Goal: Task Accomplishment & Management: Complete application form

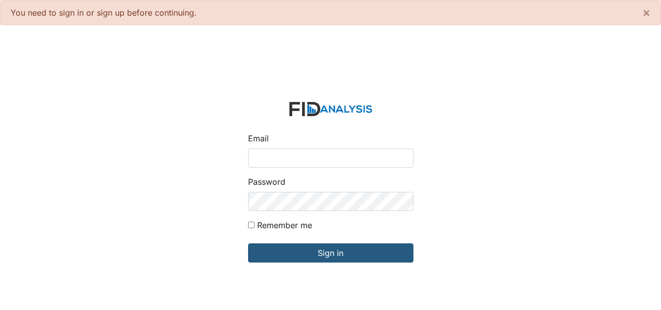
click at [279, 162] on input "Email" at bounding box center [330, 157] width 165 height 19
type input "[EMAIL_ADDRESS][DOMAIN_NAME]"
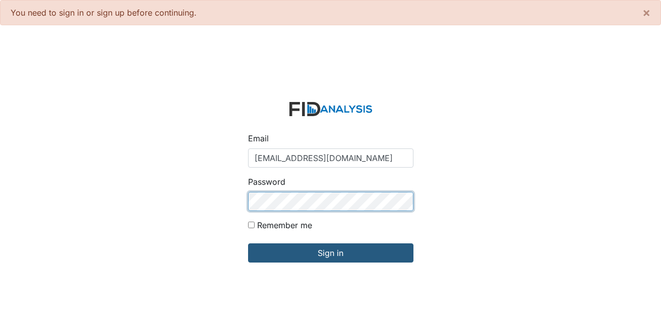
click at [248, 243] on input "Sign in" at bounding box center [330, 252] width 165 height 19
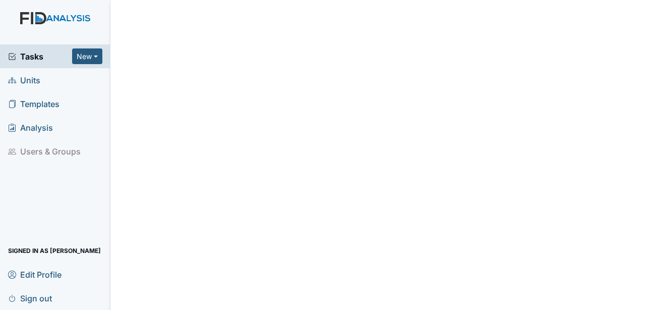
click at [29, 80] on span "Units" at bounding box center [24, 80] width 32 height 16
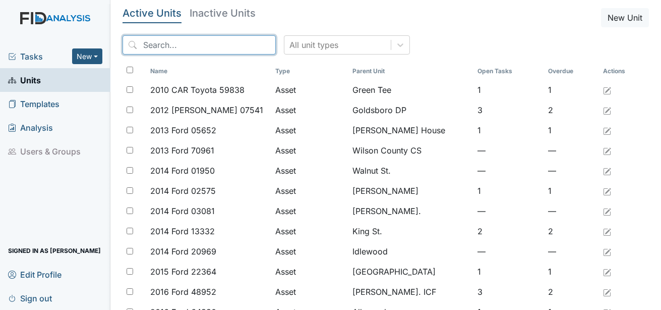
drag, startPoint x: 159, startPoint y: 40, endPoint x: 161, endPoint y: 46, distance: 6.2
click at [160, 46] on input "search" at bounding box center [199, 44] width 153 height 19
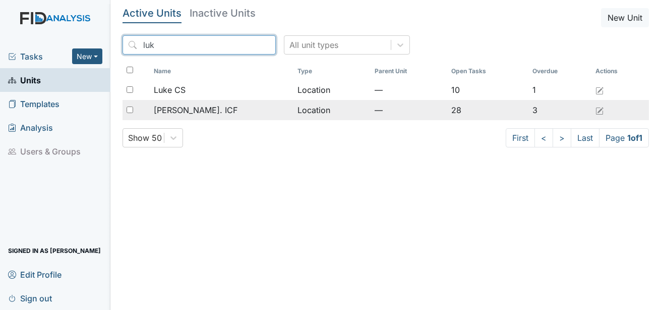
type input "luk"
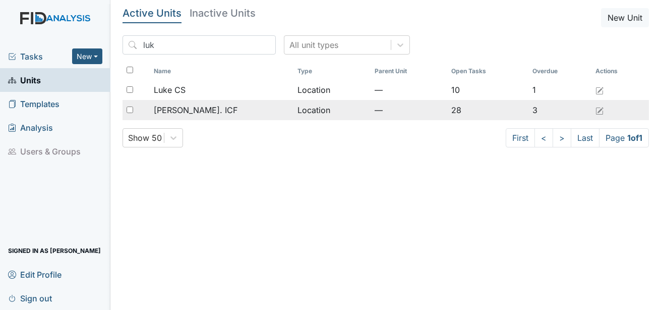
click at [197, 106] on span "[PERSON_NAME]. ICF" at bounding box center [196, 110] width 84 height 12
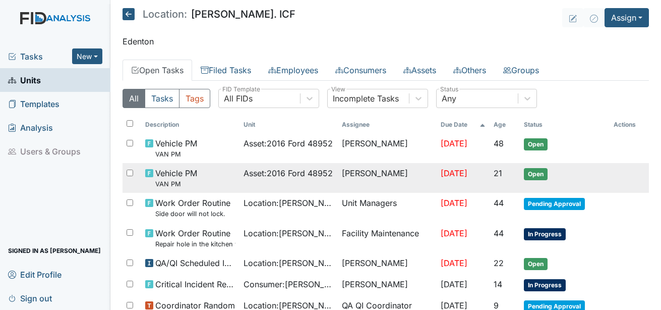
scroll to position [50, 0]
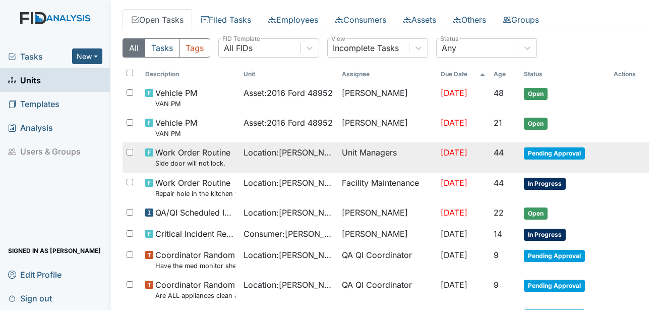
click at [558, 153] on span "Pending Approval" at bounding box center [554, 153] width 61 height 12
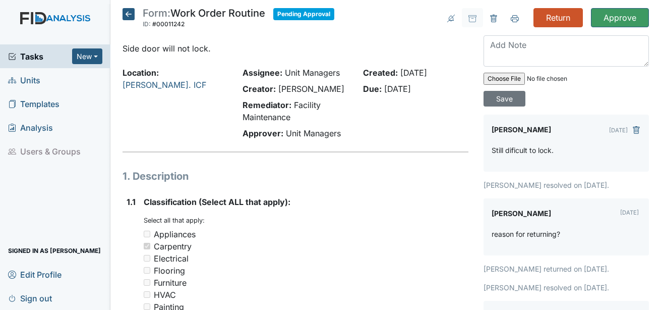
click at [133, 10] on icon at bounding box center [129, 14] width 12 height 12
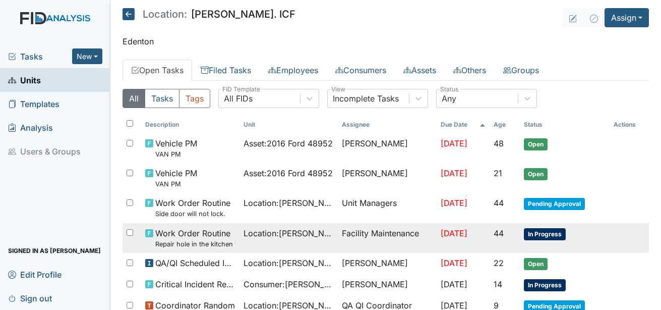
click at [561, 236] on span "In Progress" at bounding box center [545, 234] width 42 height 12
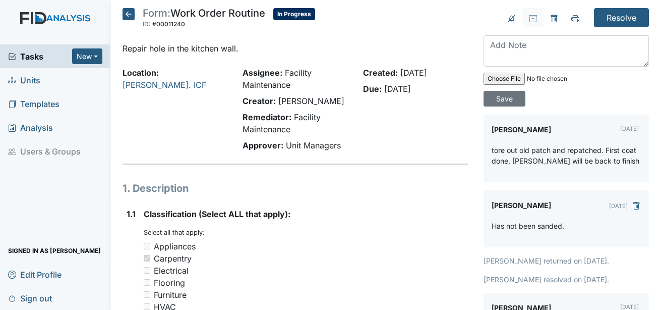
click at [133, 9] on icon at bounding box center [129, 14] width 12 height 12
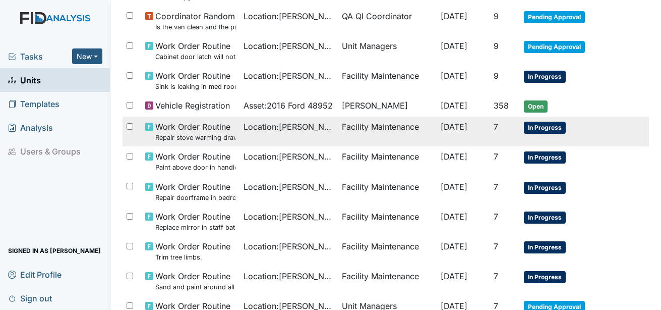
scroll to position [605, 0]
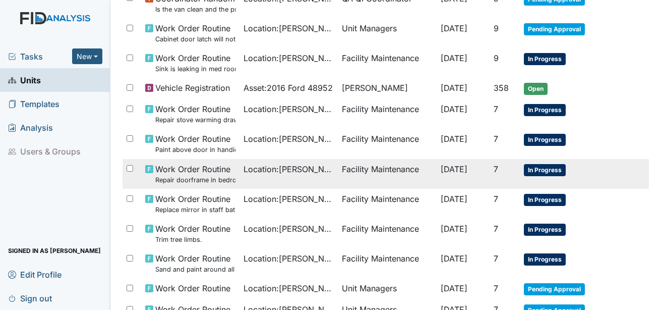
click at [543, 170] on span "In Progress" at bounding box center [545, 170] width 42 height 12
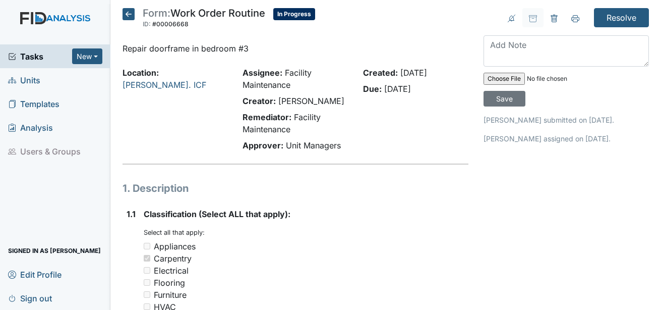
click at [127, 12] on icon at bounding box center [129, 14] width 12 height 12
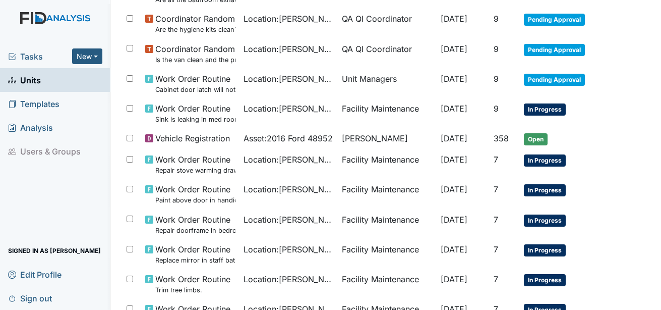
scroll to position [605, 0]
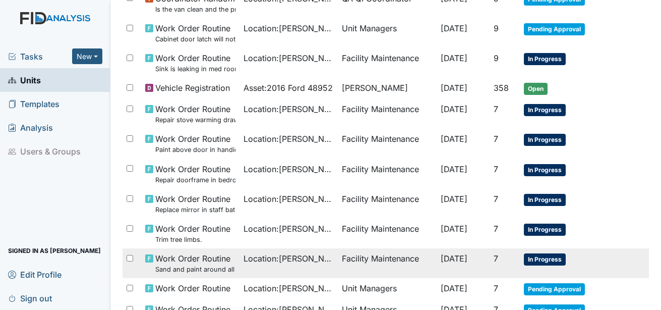
click at [537, 256] on span "In Progress" at bounding box center [545, 259] width 42 height 12
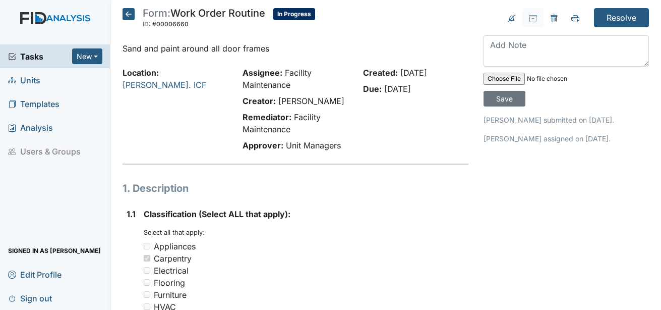
click at [131, 12] on icon at bounding box center [129, 14] width 12 height 12
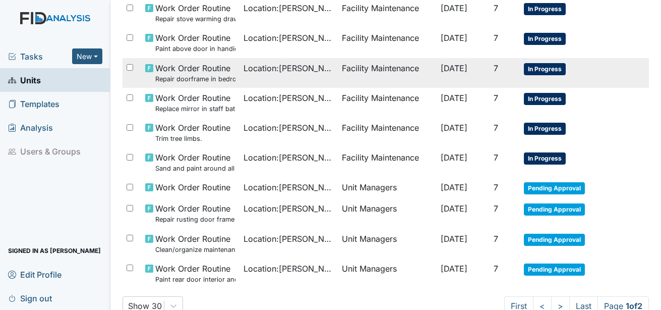
scroll to position [736, 0]
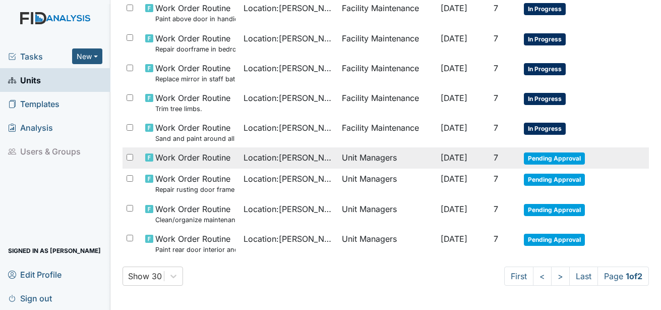
click at [552, 157] on span "Pending Approval" at bounding box center [554, 158] width 61 height 12
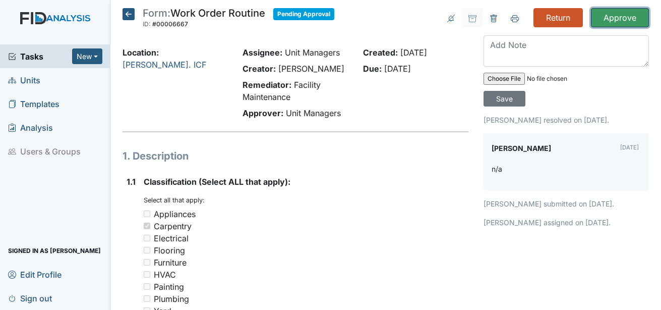
click at [601, 21] on input "Approve" at bounding box center [620, 17] width 58 height 19
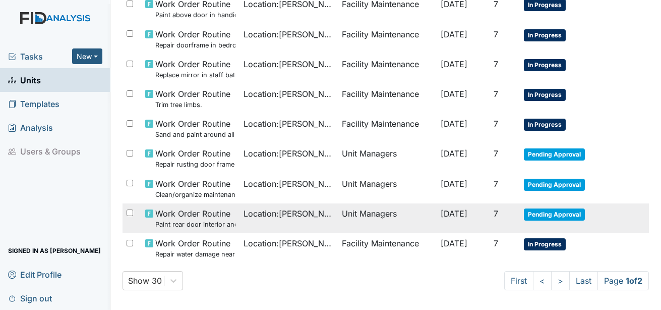
scroll to position [778, 0]
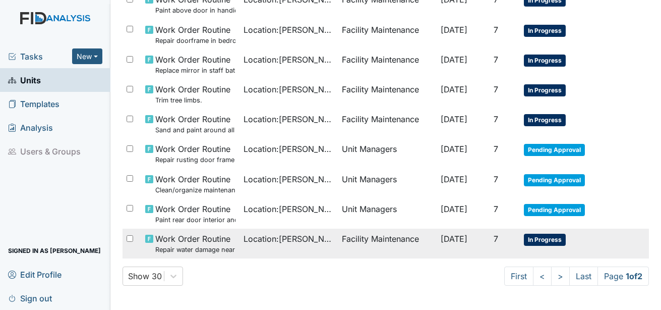
click at [525, 240] on span "In Progress" at bounding box center [545, 240] width 42 height 12
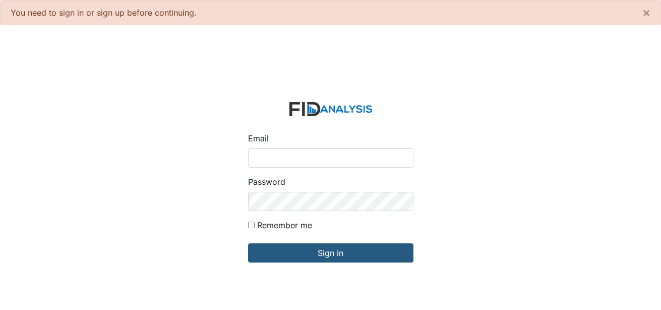
click at [344, 165] on input "Email" at bounding box center [330, 157] width 165 height 19
type input "[EMAIL_ADDRESS][DOMAIN_NAME]"
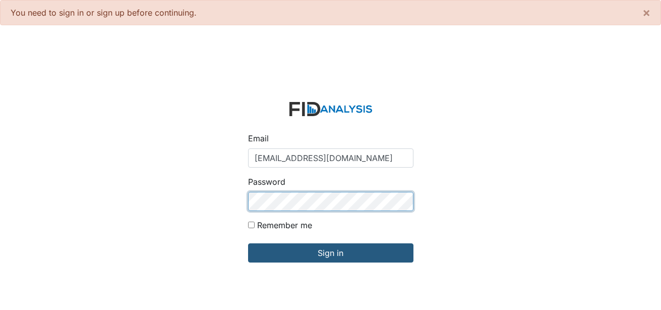
click at [248, 243] on input "Sign in" at bounding box center [330, 252] width 165 height 19
